Goal: Transaction & Acquisition: Purchase product/service

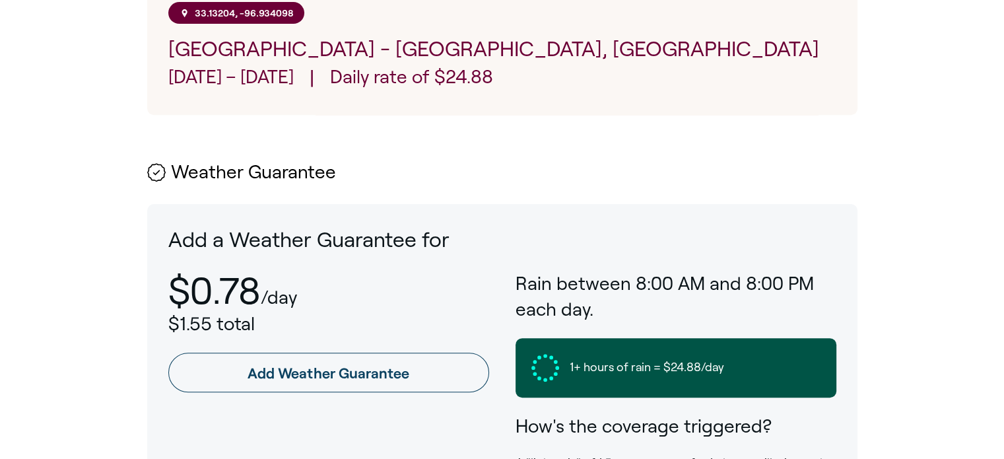
scroll to position [541, 0]
click at [648, 306] on h3 "Rain between 8:00 AM and 8:00 PM each day." at bounding box center [676, 295] width 321 height 51
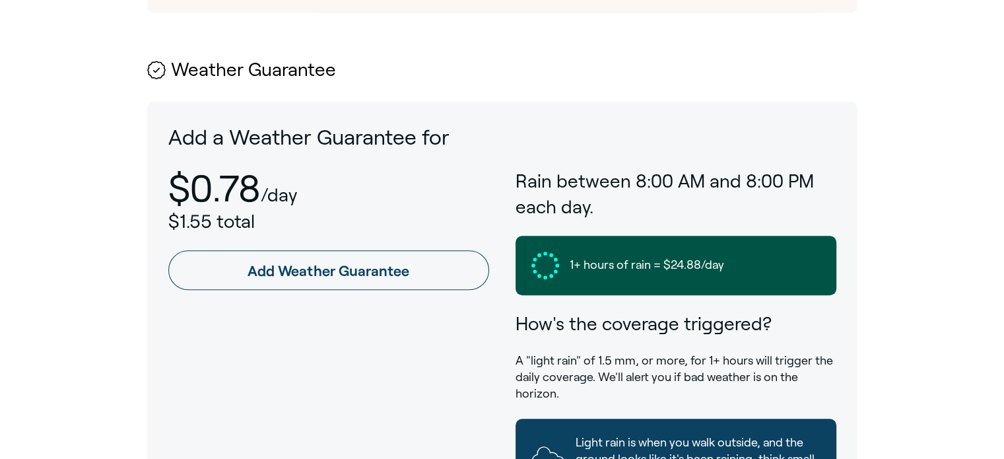
scroll to position [644, 0]
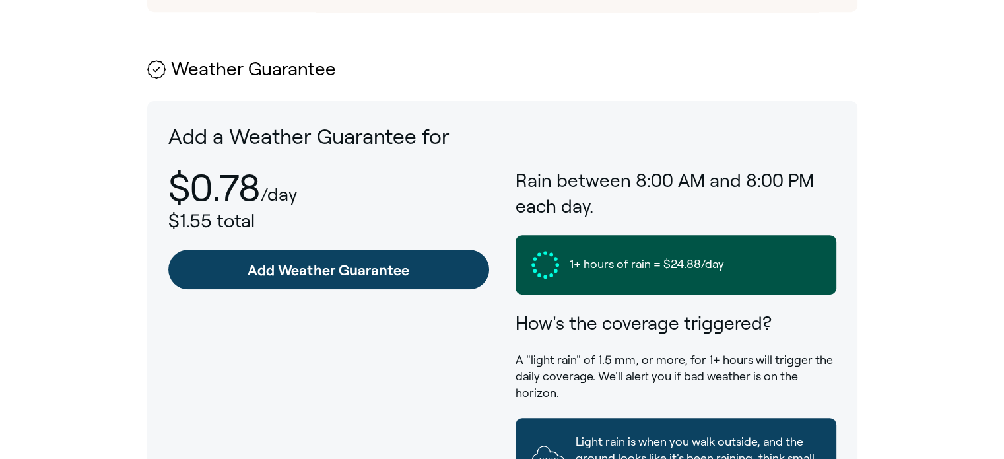
click at [333, 274] on link "Add Weather Guarantee" at bounding box center [328, 270] width 321 height 40
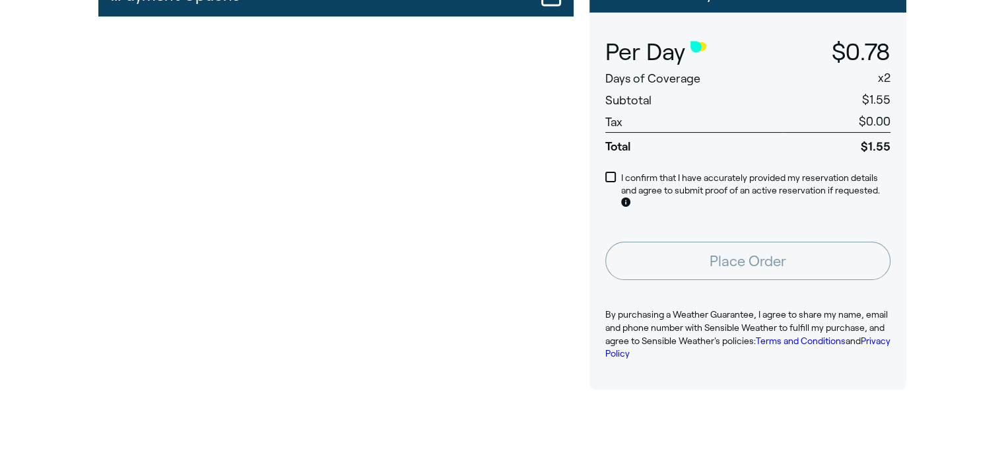
scroll to position [168, 0]
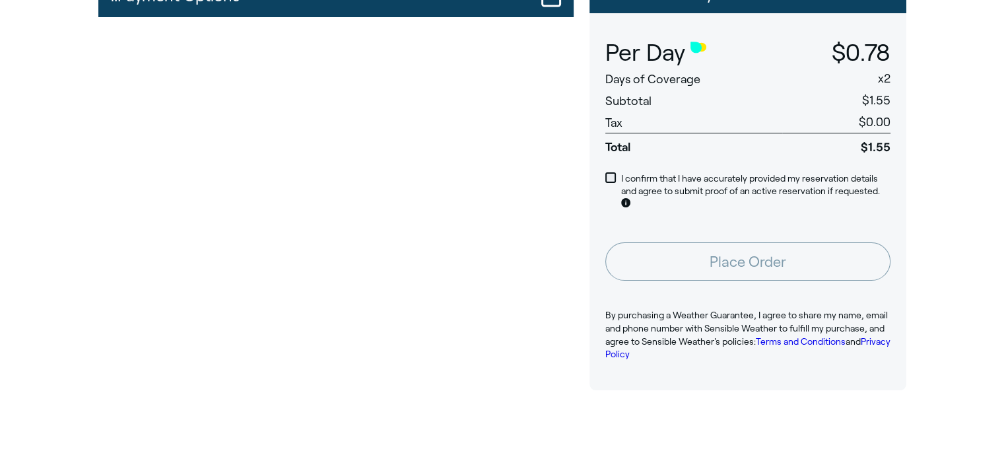
click at [613, 175] on span at bounding box center [610, 177] width 11 height 11
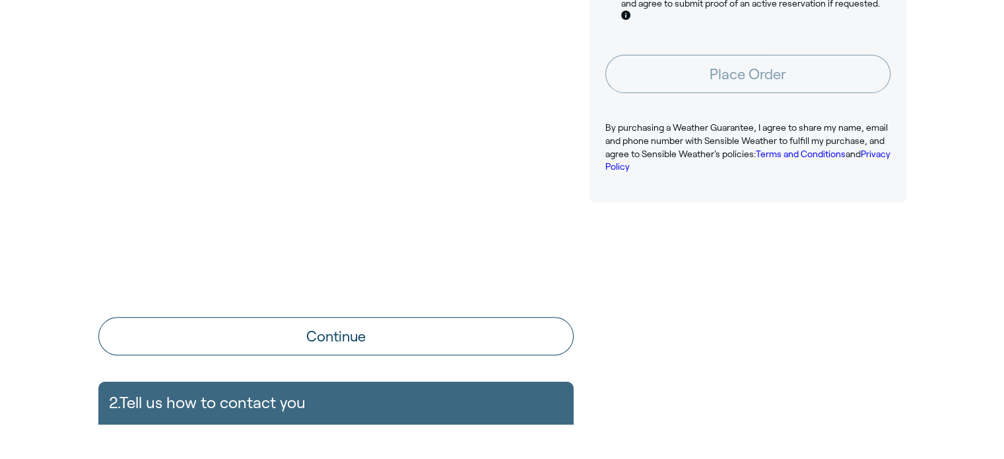
scroll to position [357, 0]
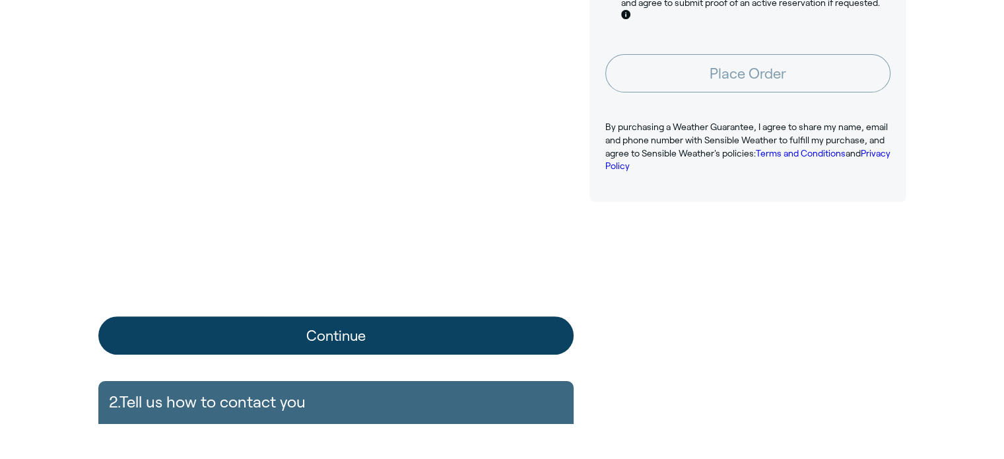
click at [511, 342] on button "Continue" at bounding box center [335, 335] width 475 height 38
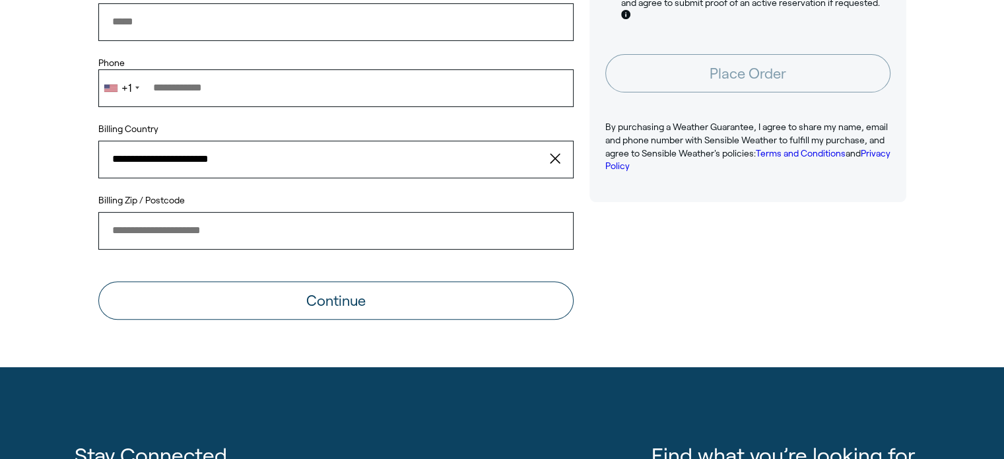
scroll to position [145, 0]
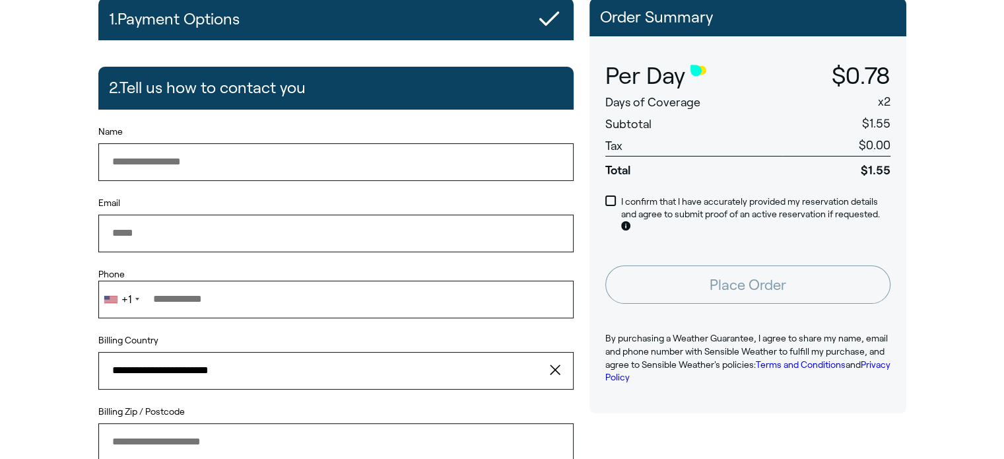
click at [283, 162] on input "Name" at bounding box center [335, 161] width 475 height 37
type input "**********"
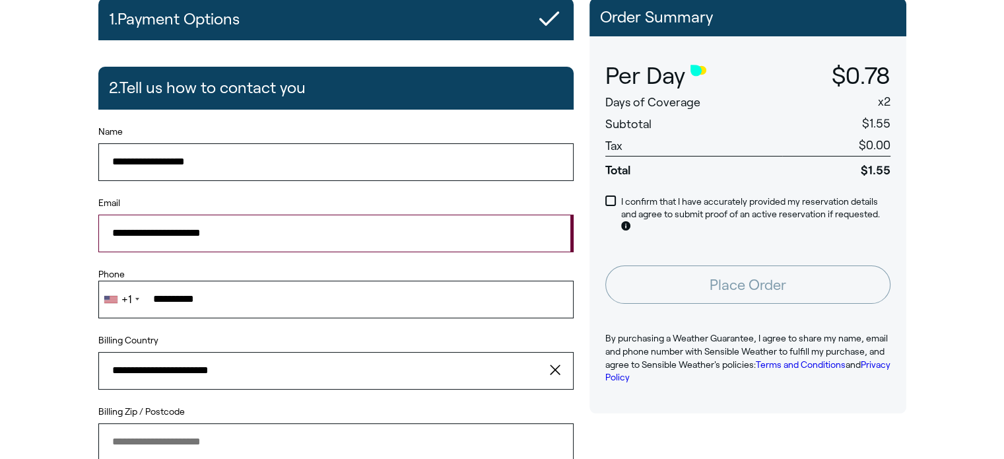
type input "*****"
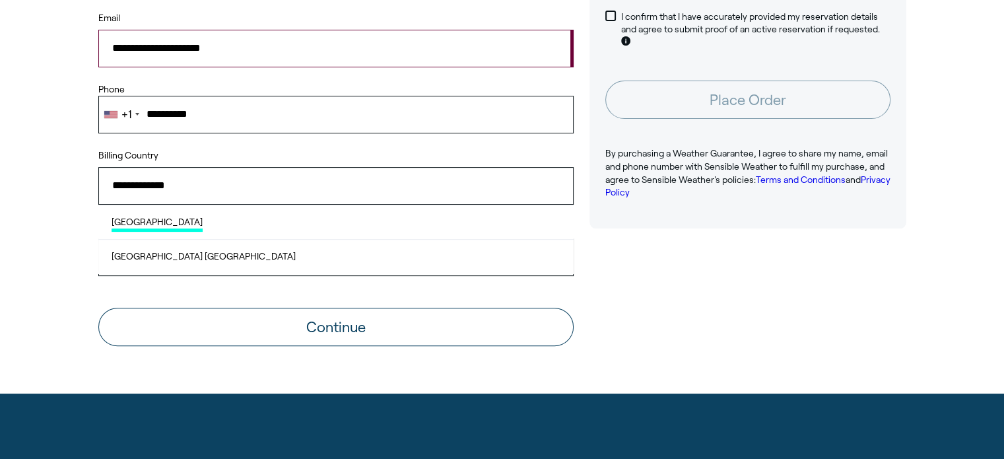
scroll to position [330, 0]
click at [324, 221] on li "United States of America" at bounding box center [335, 222] width 475 height 35
type input "**********"
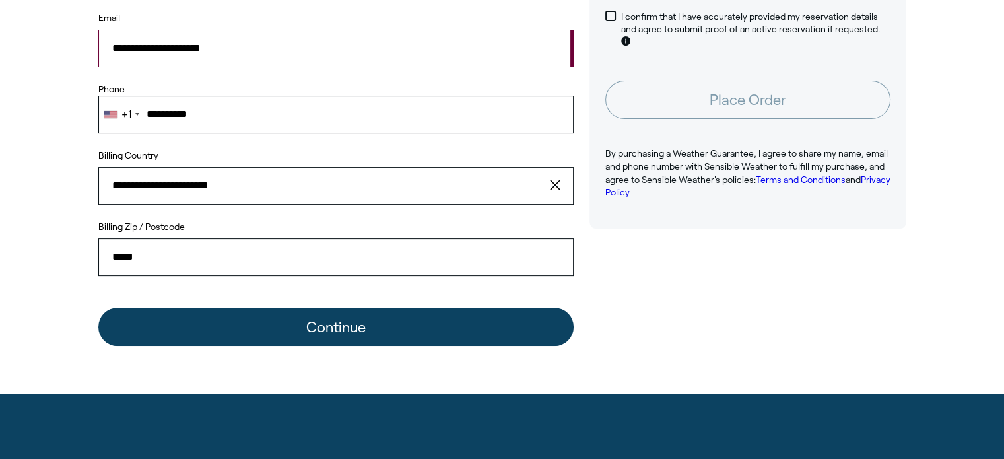
click at [542, 317] on button "Continue" at bounding box center [335, 327] width 475 height 38
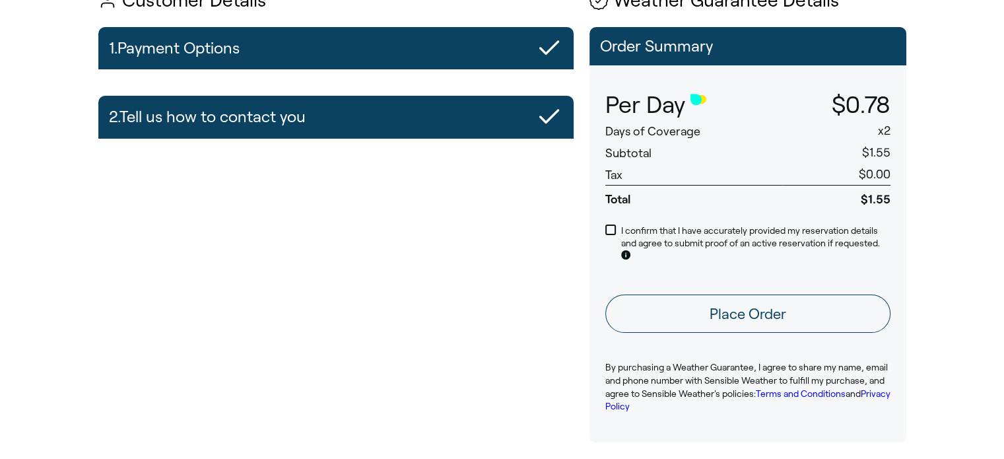
scroll to position [116, 0]
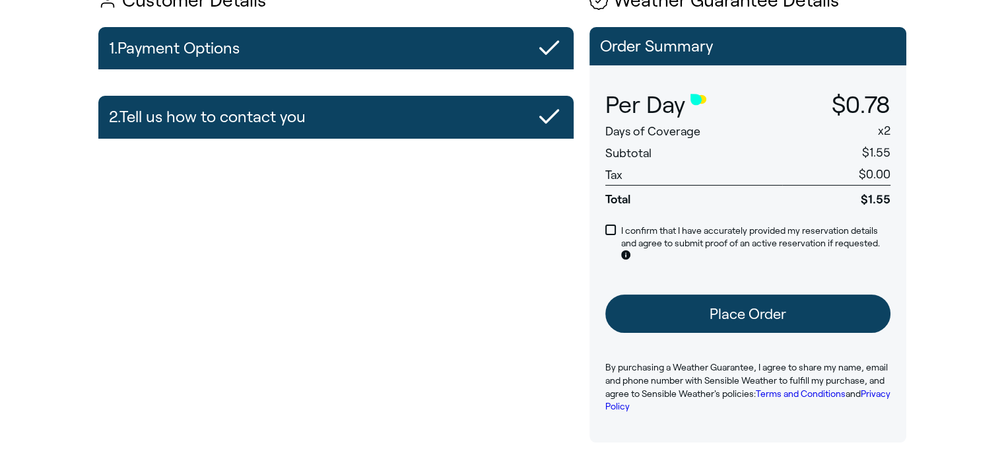
click at [684, 317] on button "Place Order" at bounding box center [747, 313] width 285 height 38
